Goal: Entertainment & Leisure: Consume media (video, audio)

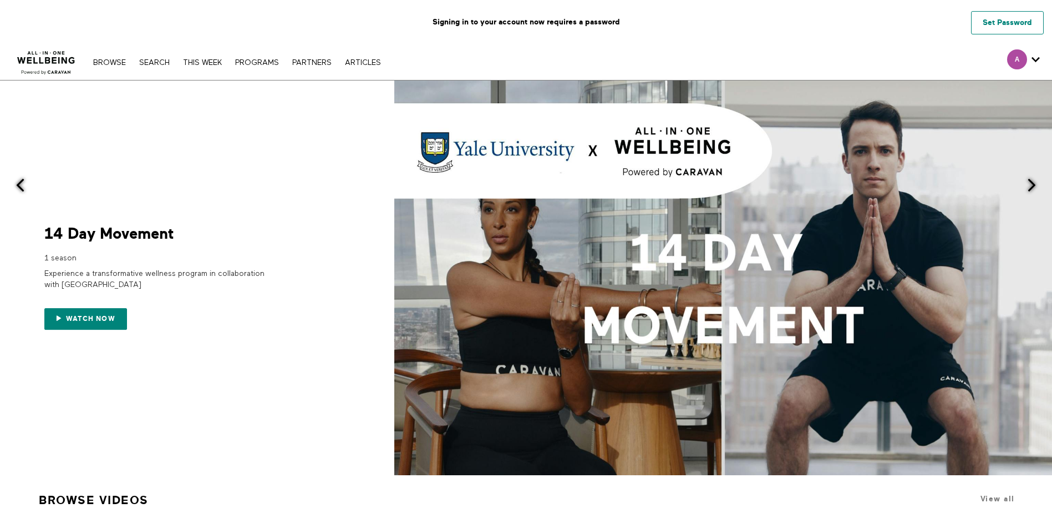
click at [1000, 27] on link "Set Password" at bounding box center [1007, 22] width 73 height 23
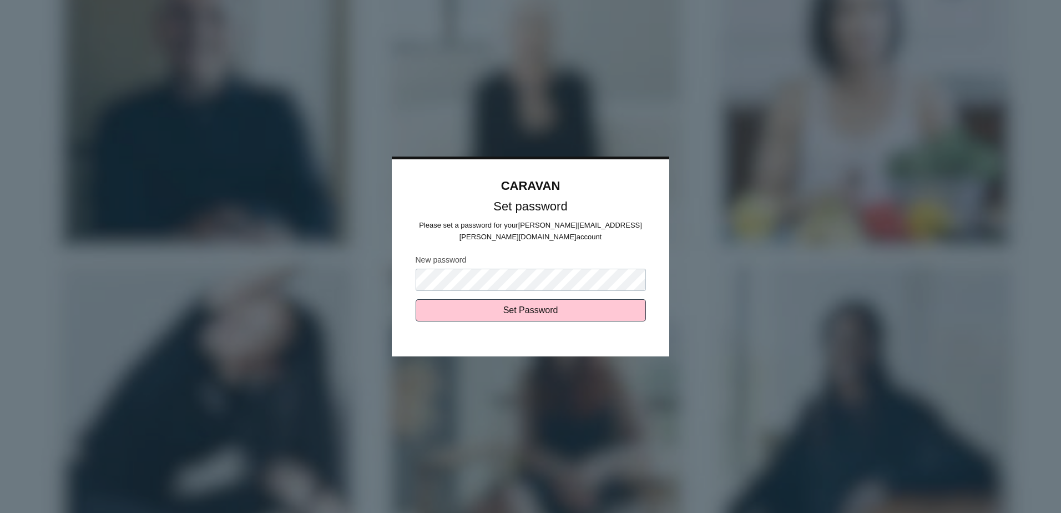
click at [415, 299] on input "Set Password" at bounding box center [530, 310] width 230 height 22
type input "Sending..."
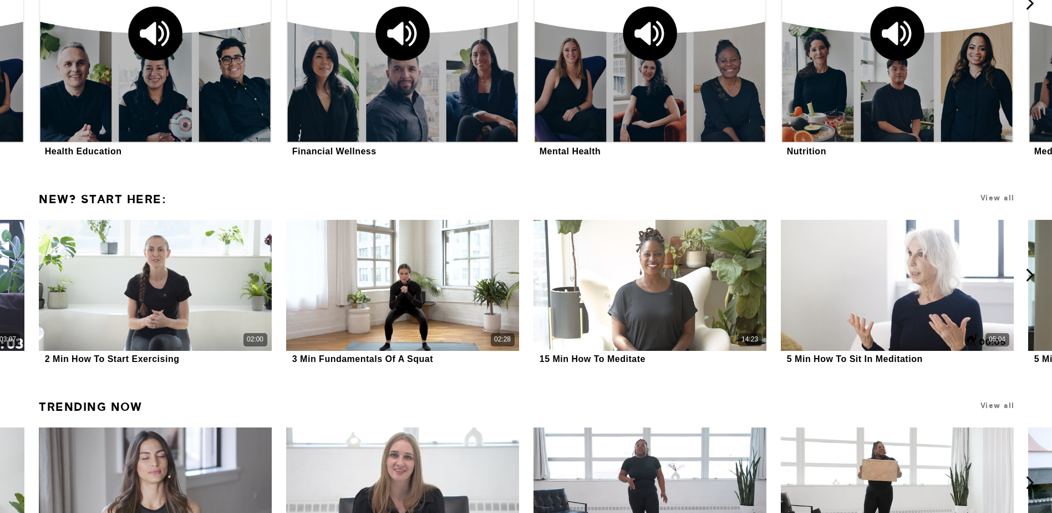
scroll to position [1761, 0]
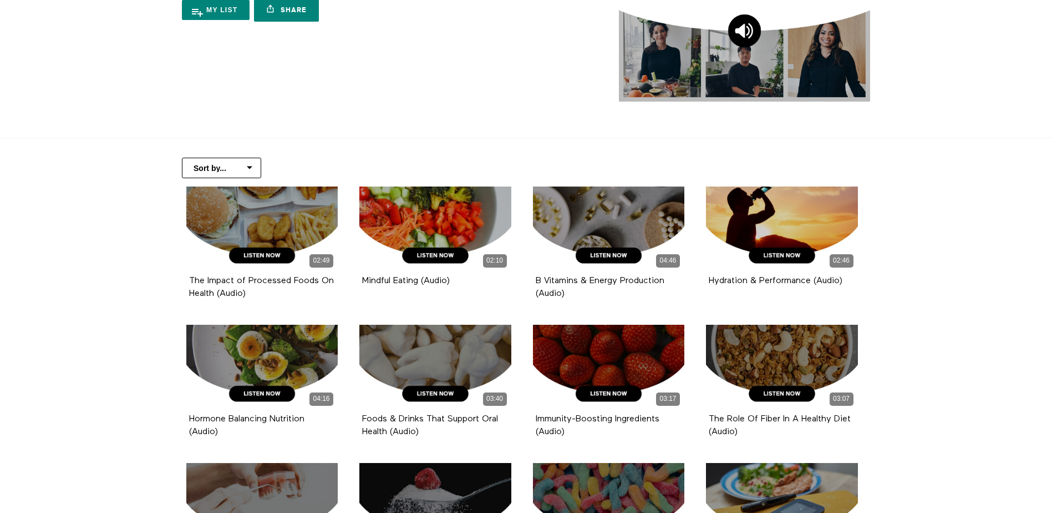
scroll to position [111, 0]
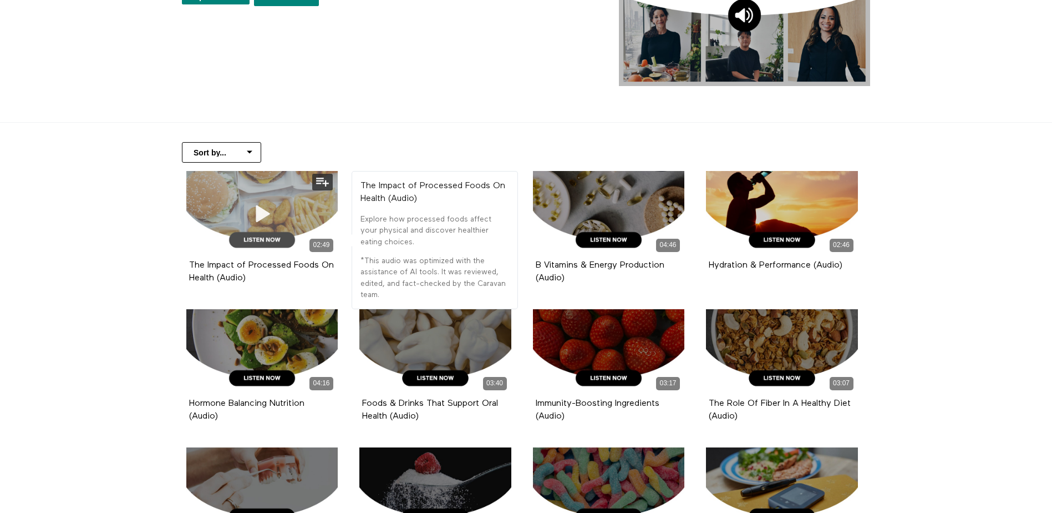
click at [283, 205] on div "02:49" at bounding box center [262, 213] width 152 height 85
